Goal: Communication & Community: Connect with others

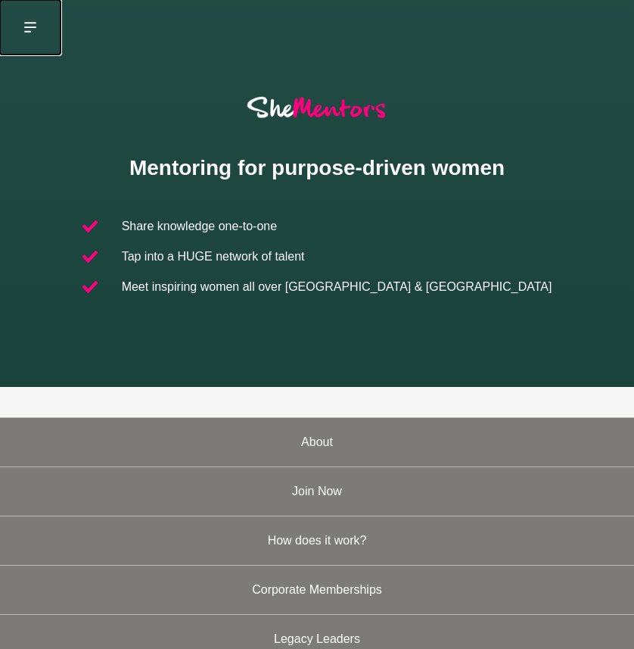
click at [30, 24] on icon at bounding box center [30, 27] width 12 height 12
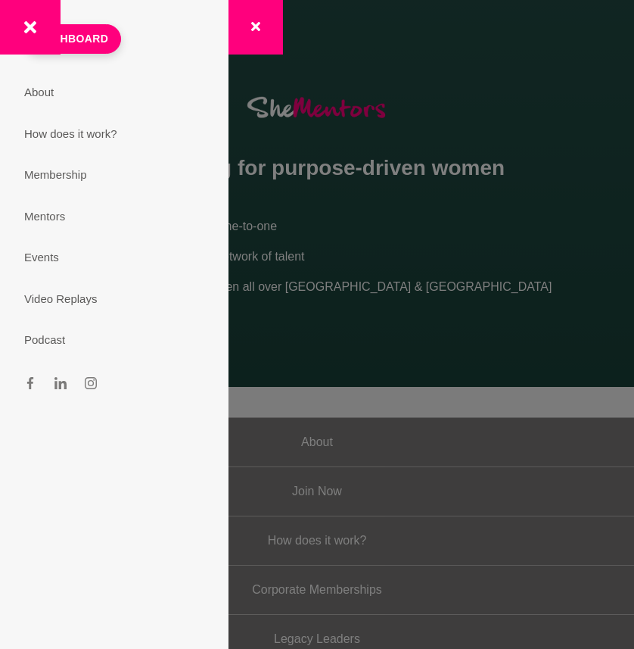
click at [96, 42] on div at bounding box center [105, 27] width 211 height 55
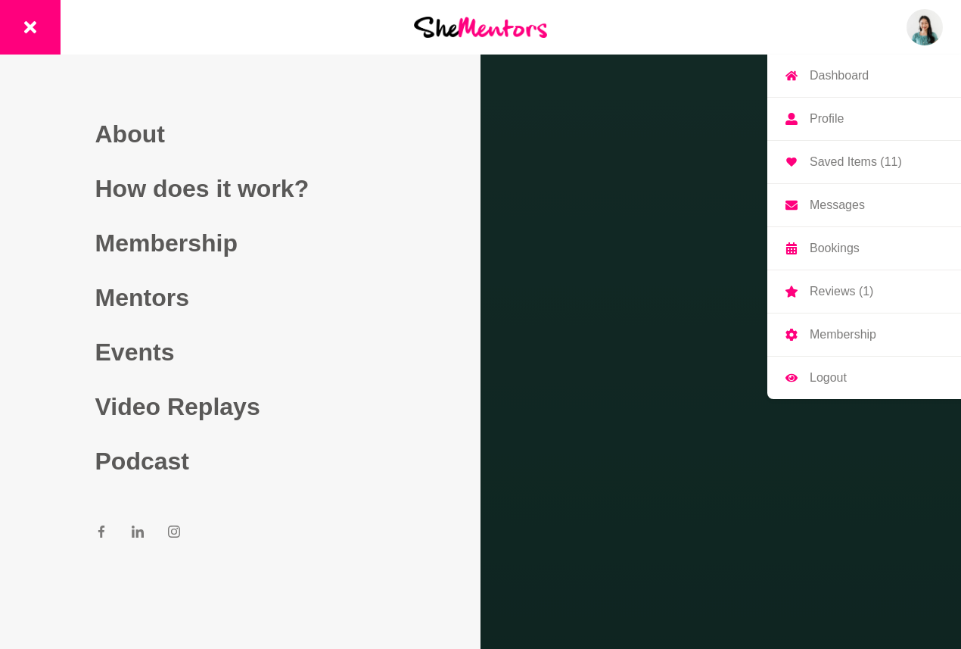
click at [634, 207] on p "Messages" at bounding box center [837, 205] width 55 height 12
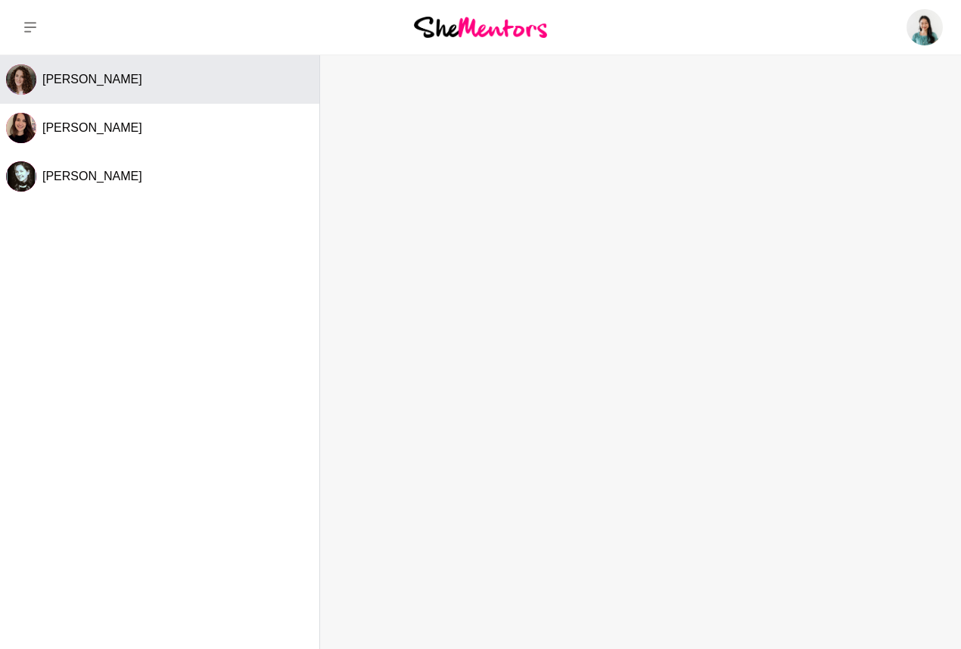
click at [248, 76] on div "[PERSON_NAME]" at bounding box center [177, 79] width 271 height 15
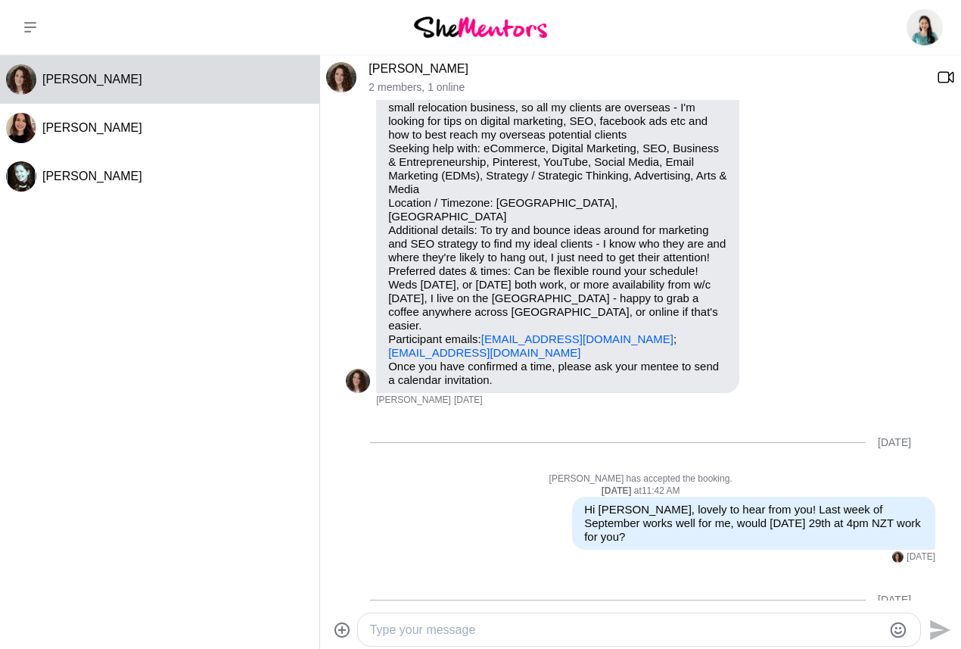
scroll to position [94, 0]
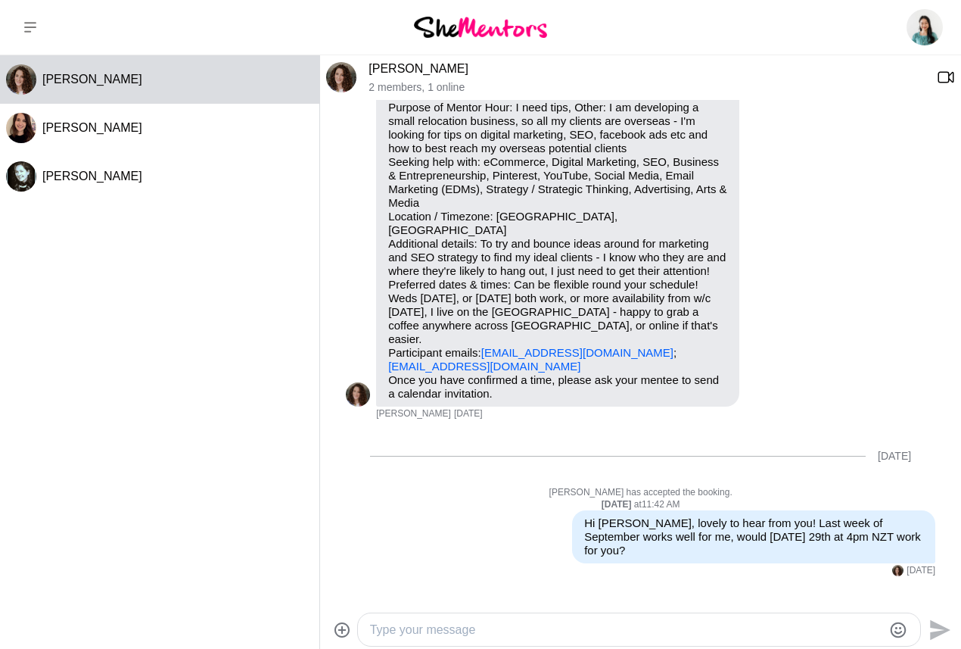
drag, startPoint x: 587, startPoint y: 340, endPoint x: 721, endPoint y: 341, distance: 134.8
click at [634, 341] on p "Purpose of Mentor Hour: I need tips, Other: I am developing a small relocation …" at bounding box center [557, 237] width 339 height 273
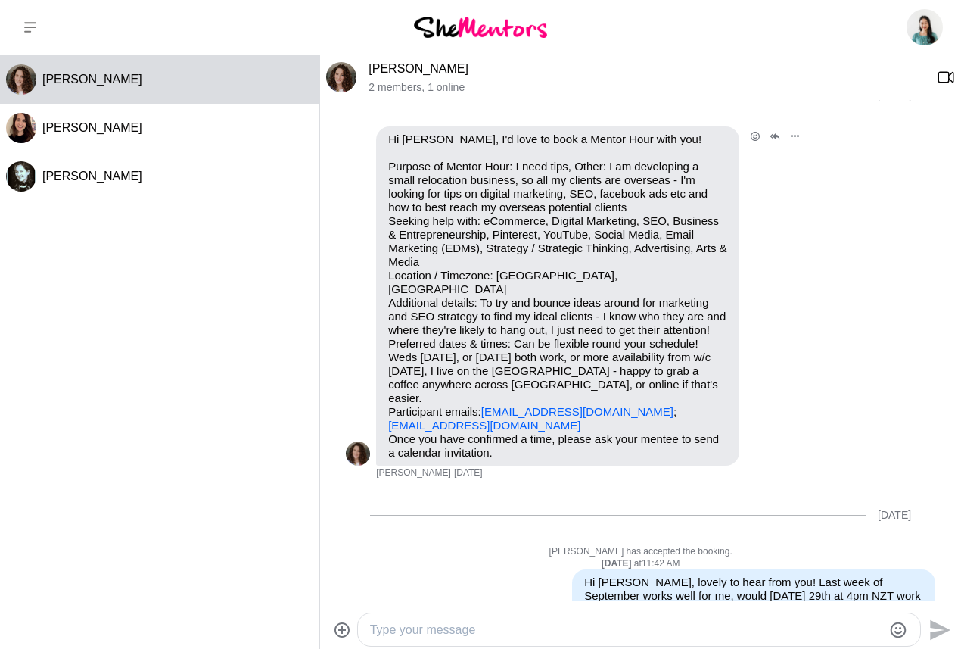
scroll to position [142, 0]
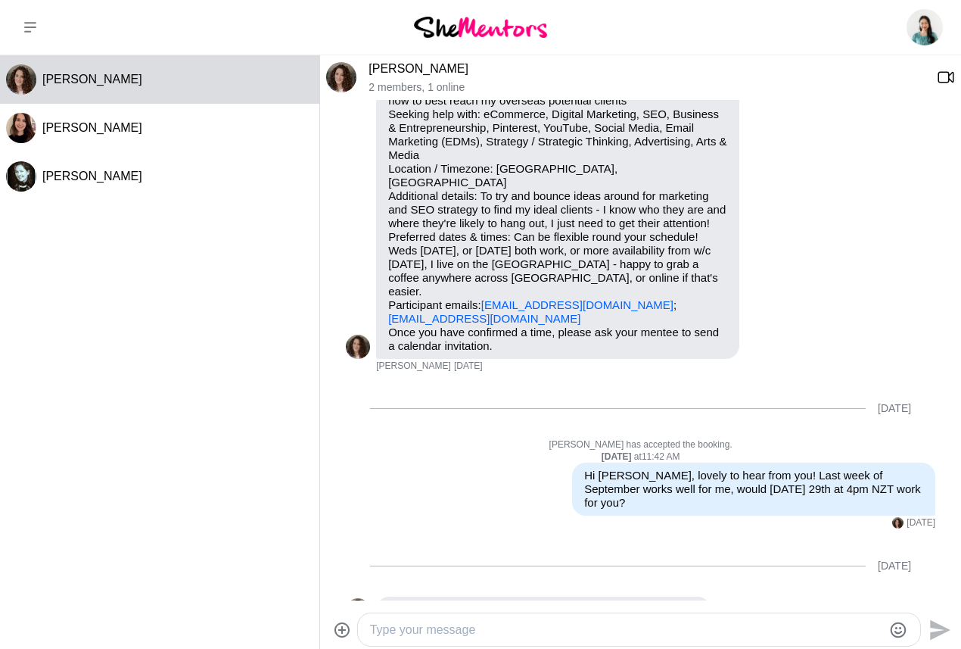
click at [464, 26] on img at bounding box center [480, 27] width 133 height 20
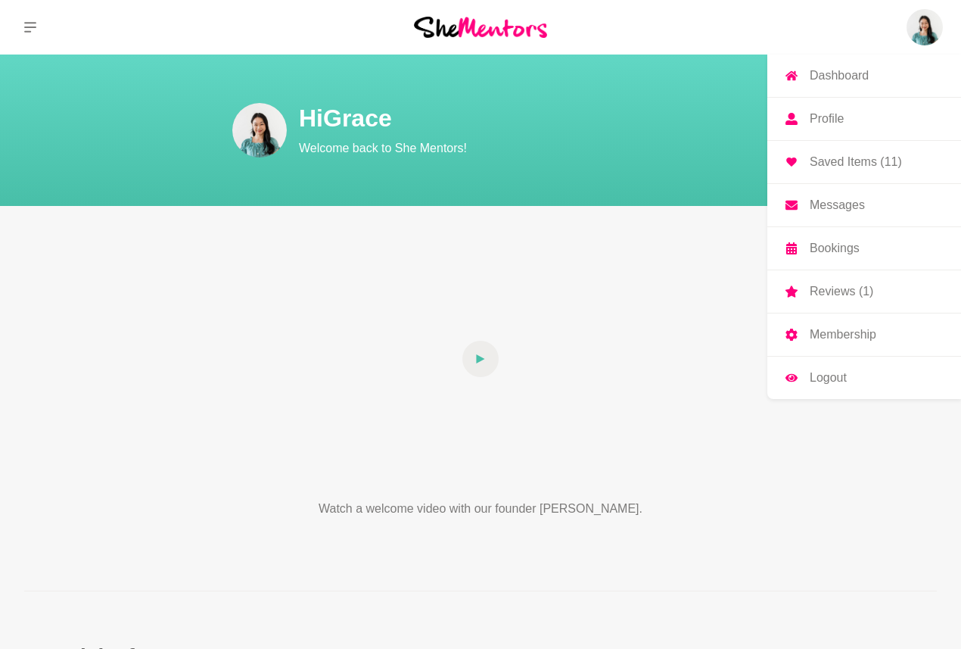
click at [634, 33] on img at bounding box center [925, 27] width 36 height 36
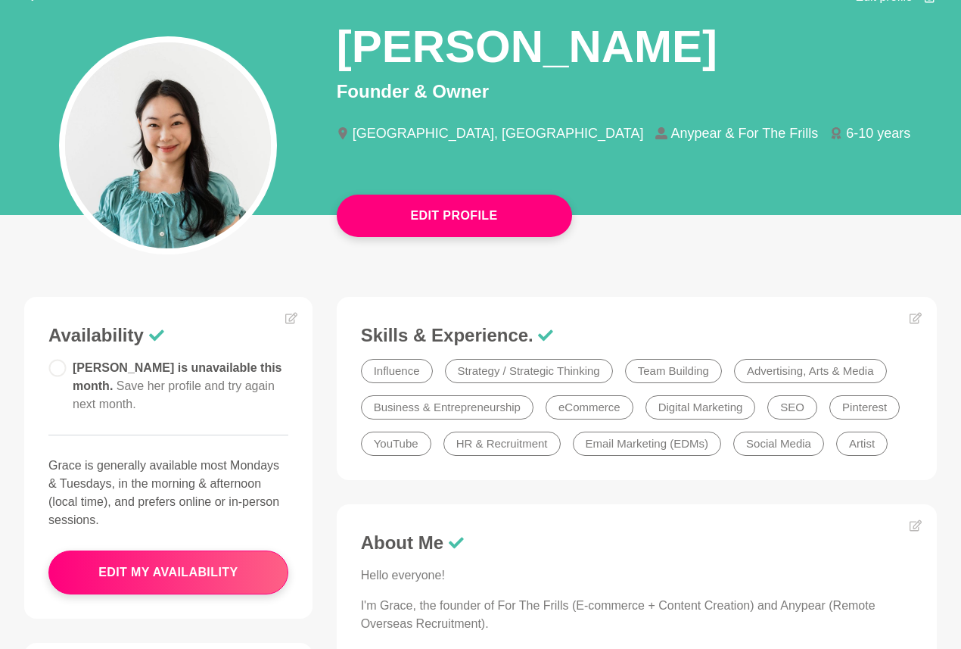
scroll to position [189, 0]
